Goal: Transaction & Acquisition: Purchase product/service

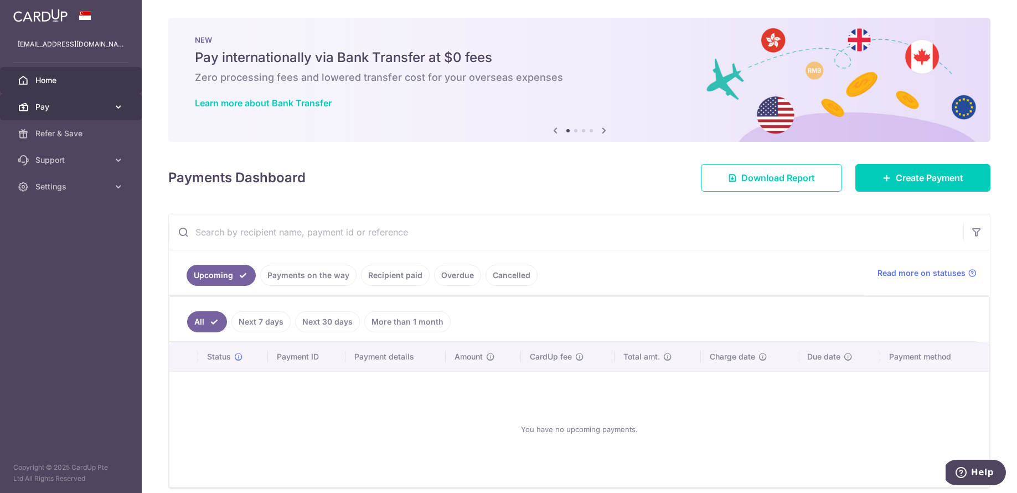
click at [111, 110] on link "Pay" at bounding box center [71, 107] width 142 height 27
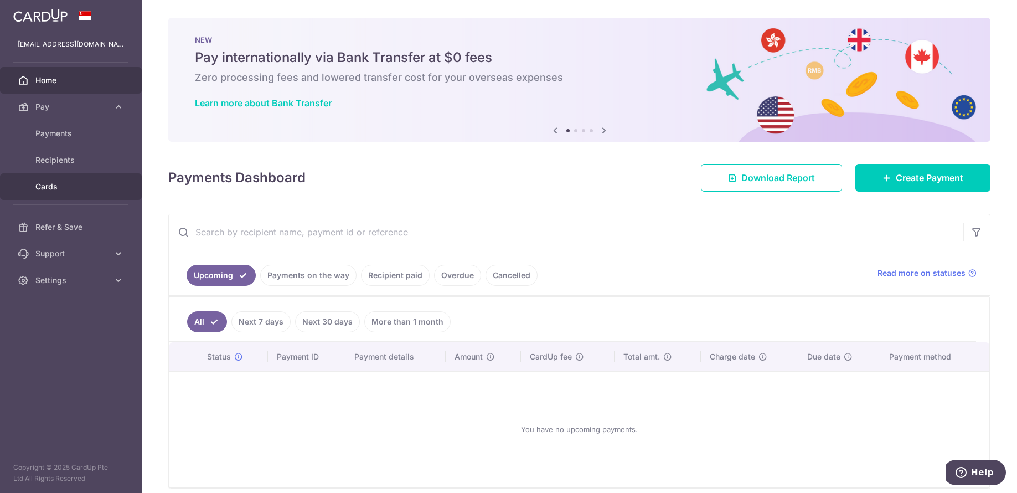
click at [82, 193] on link "Cards" at bounding box center [71, 186] width 142 height 27
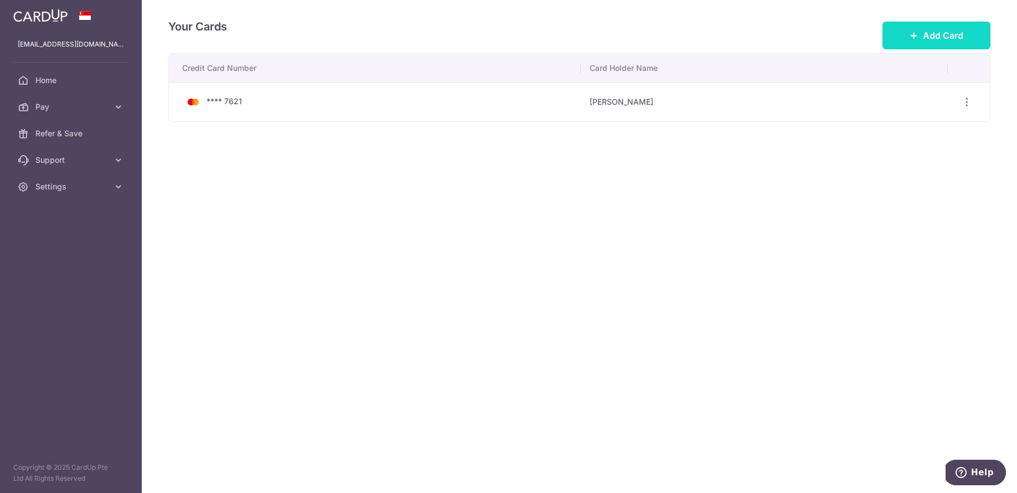
click at [945, 39] on span "Add Card" at bounding box center [943, 35] width 40 height 13
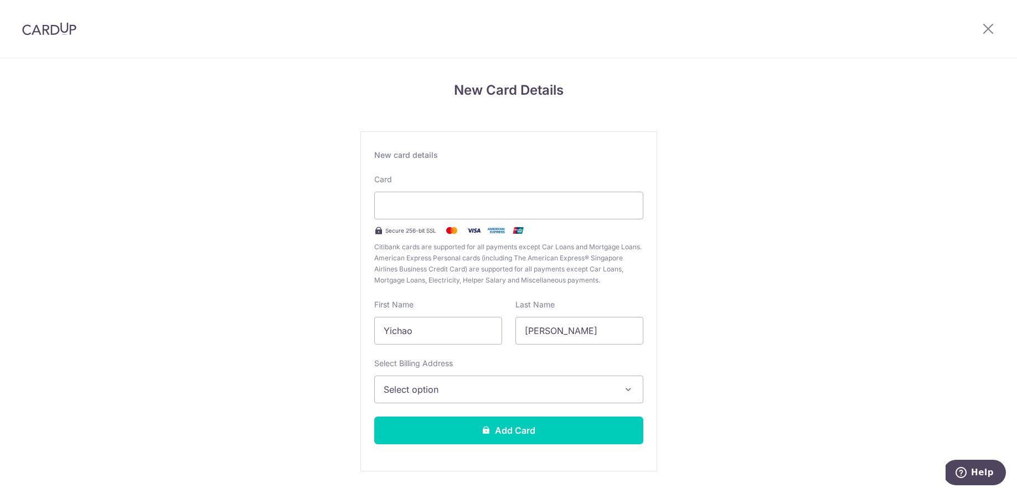
click at [434, 394] on span "Select option" at bounding box center [499, 388] width 230 height 13
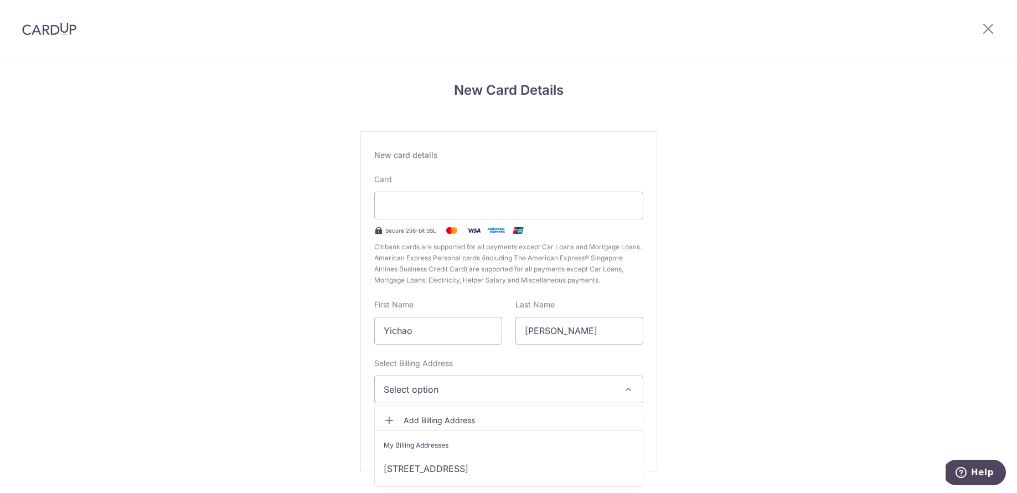
click at [411, 472] on link "[STREET_ADDRESS]" at bounding box center [509, 468] width 268 height 27
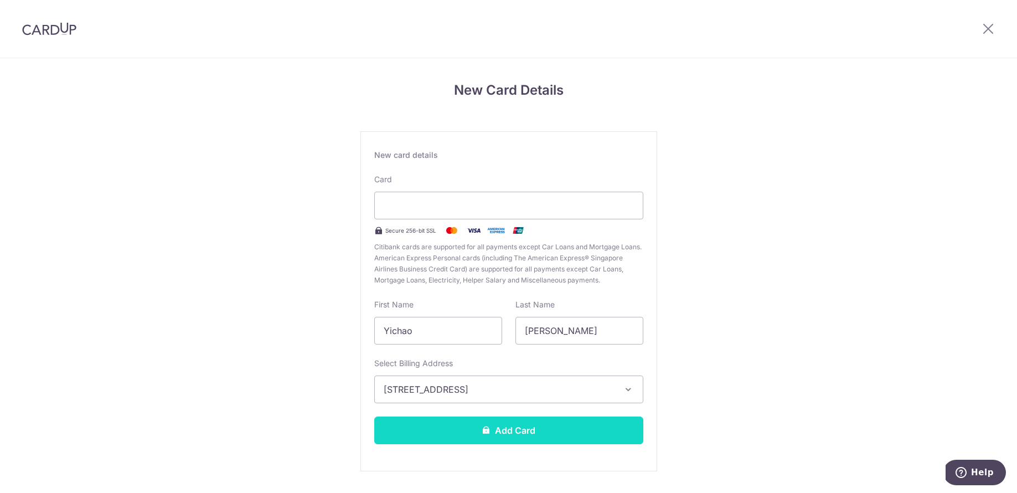
click at [462, 432] on button "Add Card" at bounding box center [508, 430] width 269 height 28
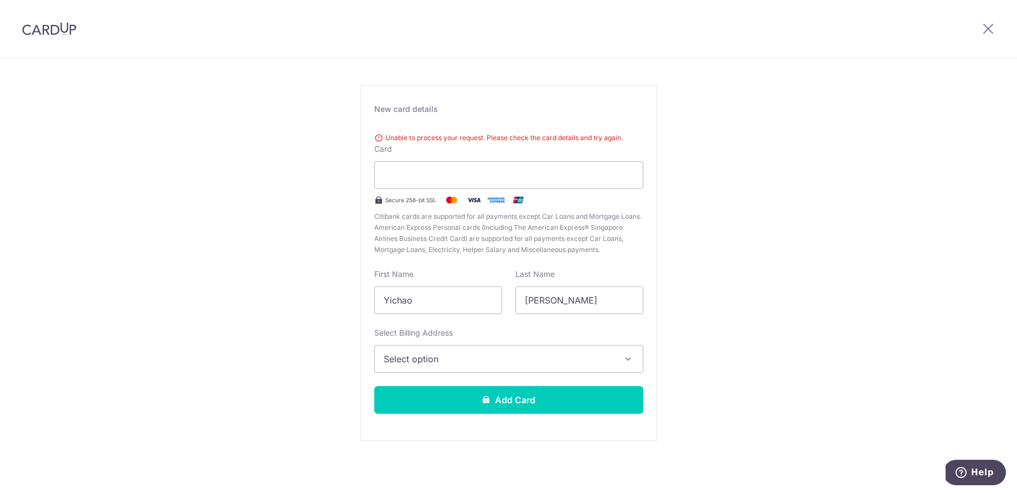
click at [56, 26] on img at bounding box center [49, 28] width 54 height 13
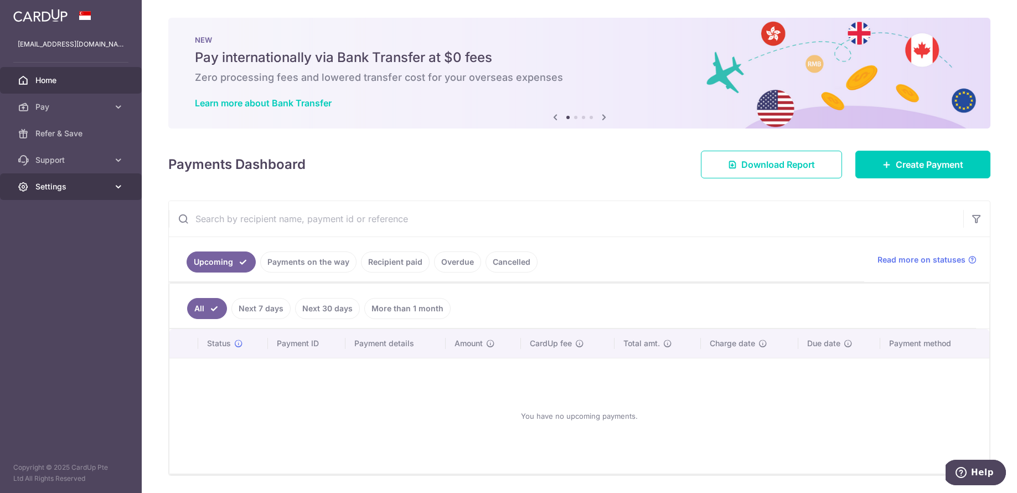
click at [91, 179] on link "Settings" at bounding box center [71, 186] width 142 height 27
click at [48, 242] on span "Logout" at bounding box center [71, 239] width 73 height 11
